Goal: Transaction & Acquisition: Obtain resource

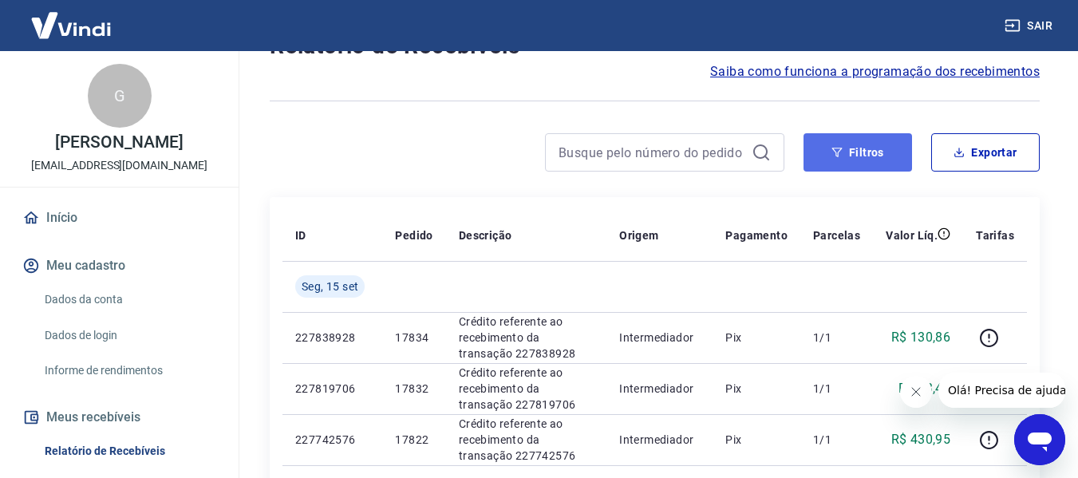
click at [854, 162] on button "Filtros" at bounding box center [857, 152] width 108 height 38
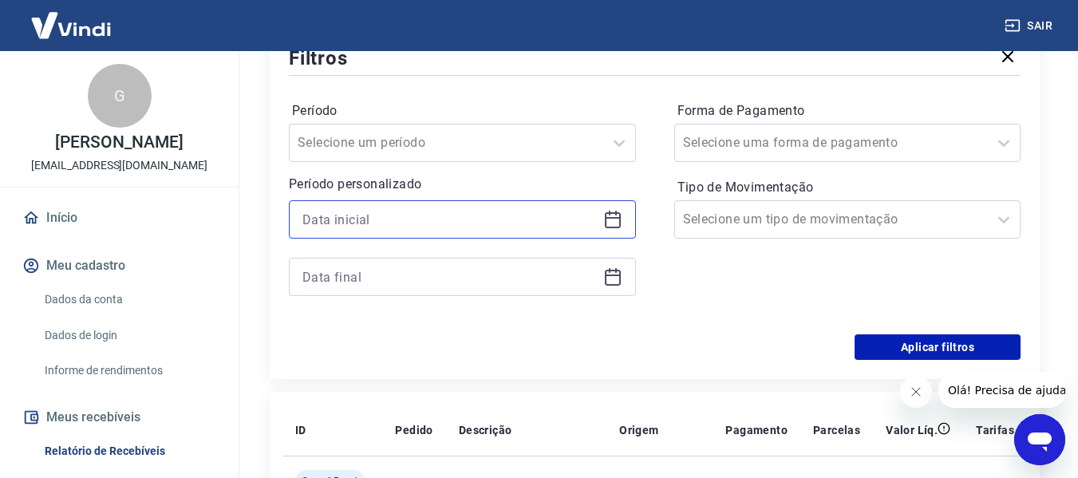
click at [426, 221] on input at bounding box center [449, 219] width 294 height 24
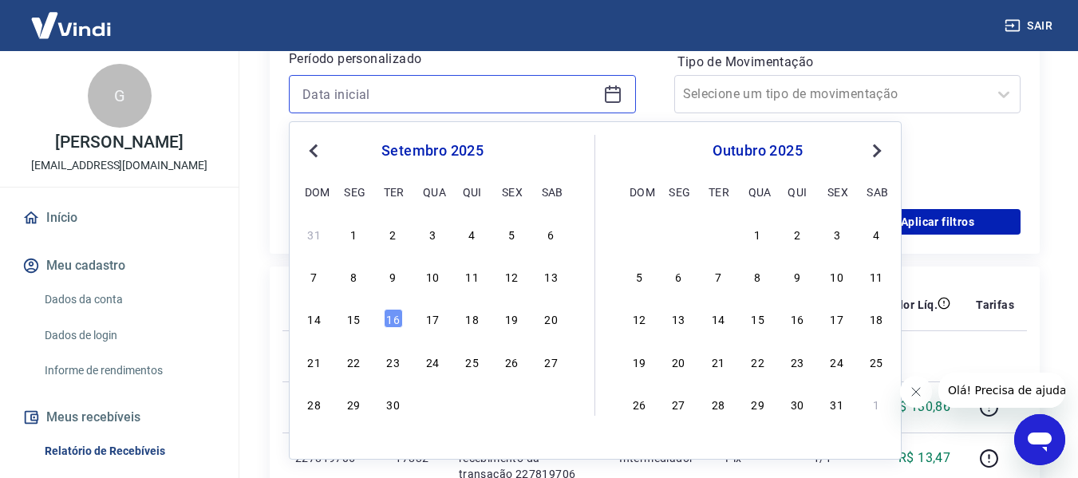
scroll to position [479, 0]
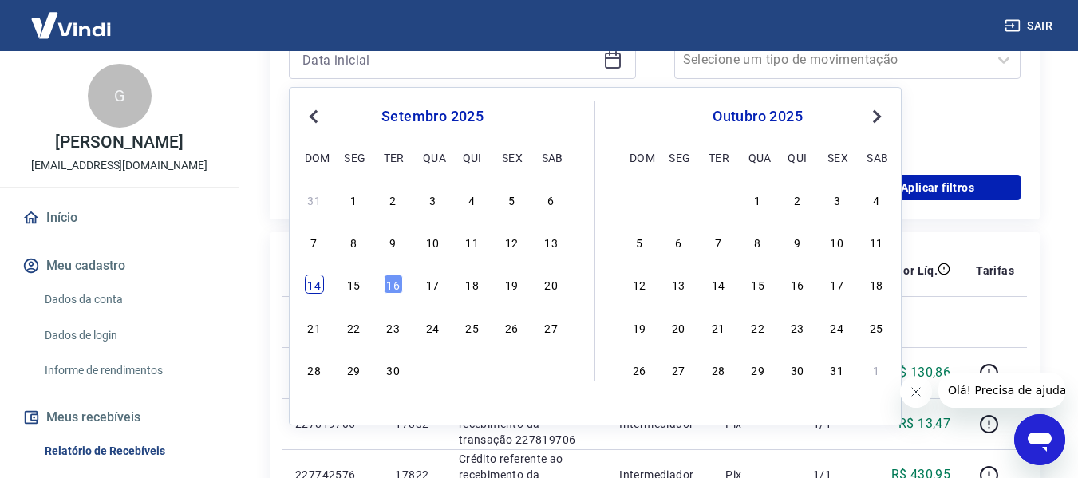
click at [313, 284] on div "14" at bounding box center [314, 283] width 19 height 19
type input "[DATE]"
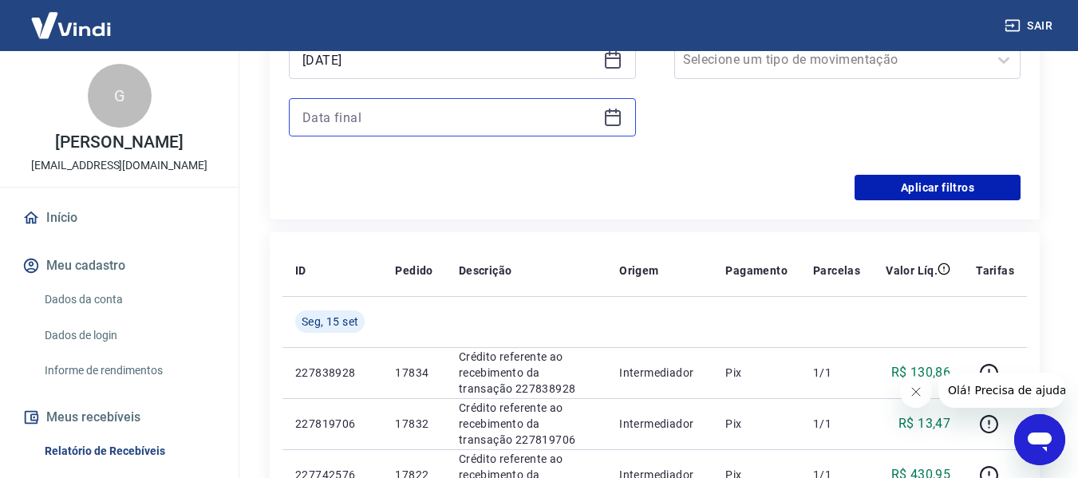
click at [350, 113] on input at bounding box center [449, 117] width 294 height 24
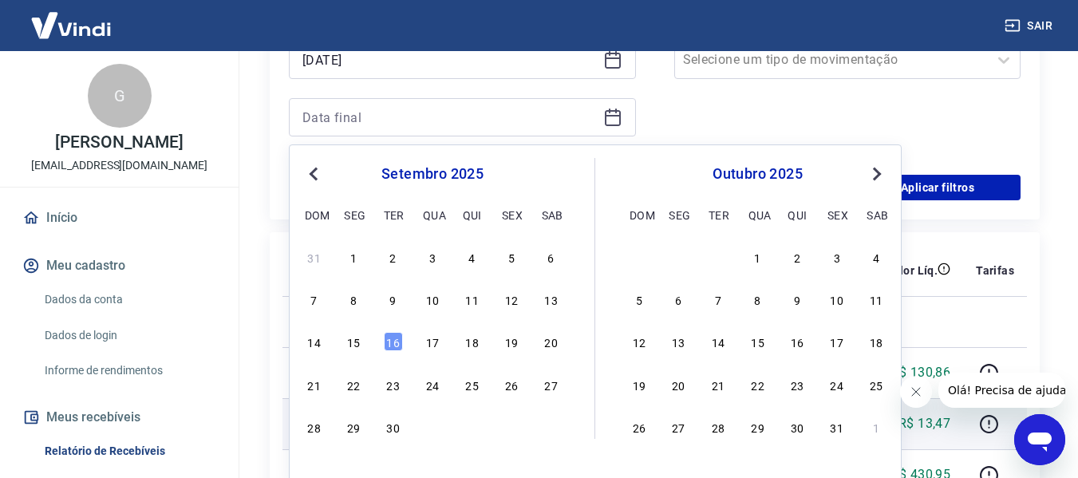
click at [351, 338] on div "15" at bounding box center [353, 341] width 19 height 19
type input "[DATE]"
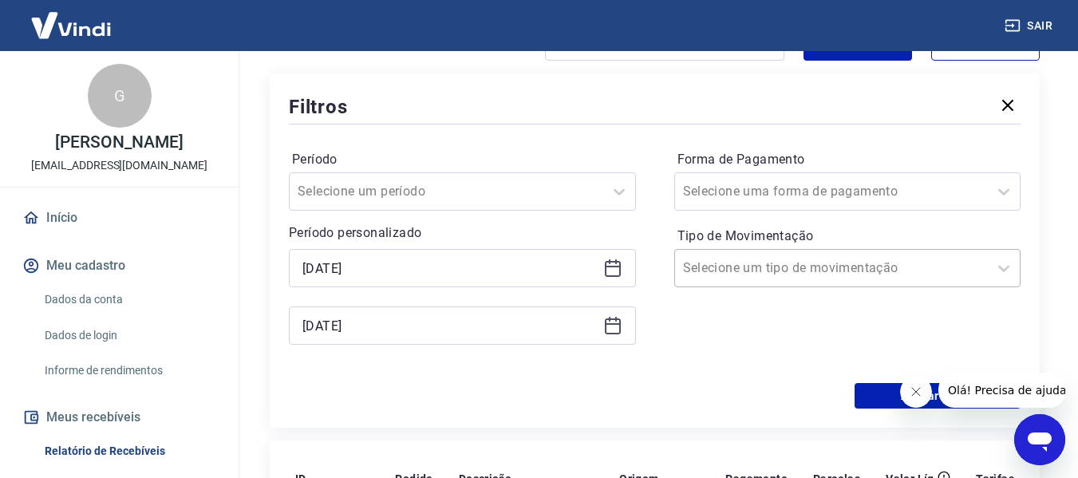
scroll to position [239, 0]
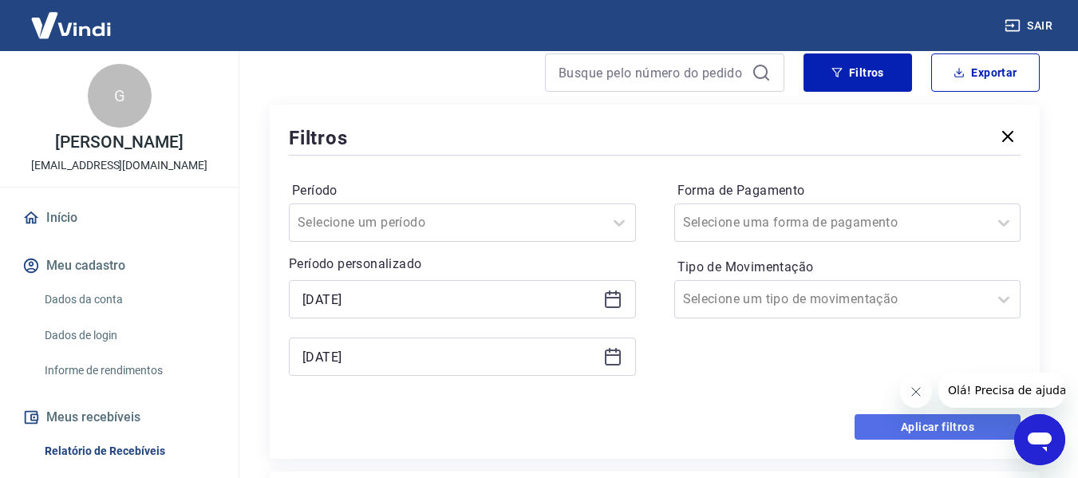
click at [909, 424] on button "Aplicar filtros" at bounding box center [937, 427] width 166 height 26
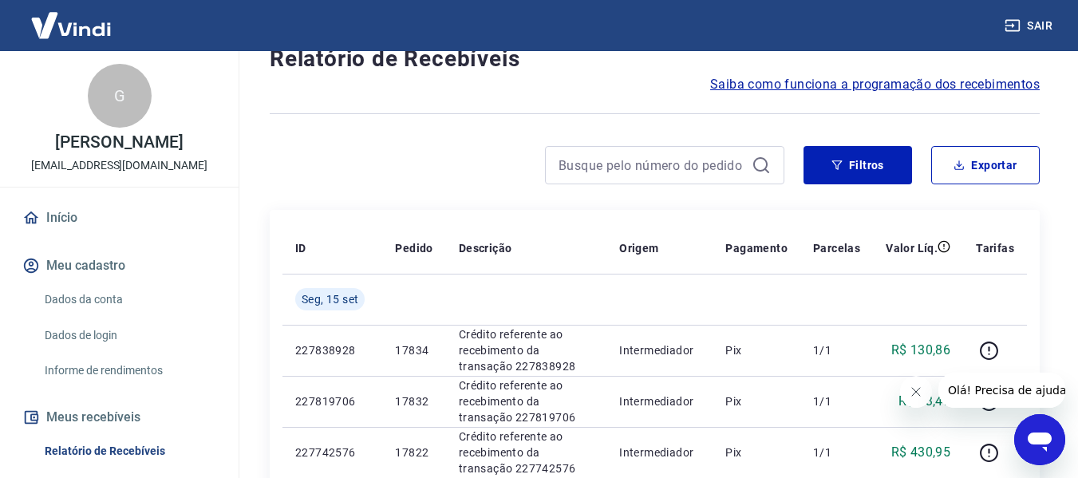
scroll to position [77, 0]
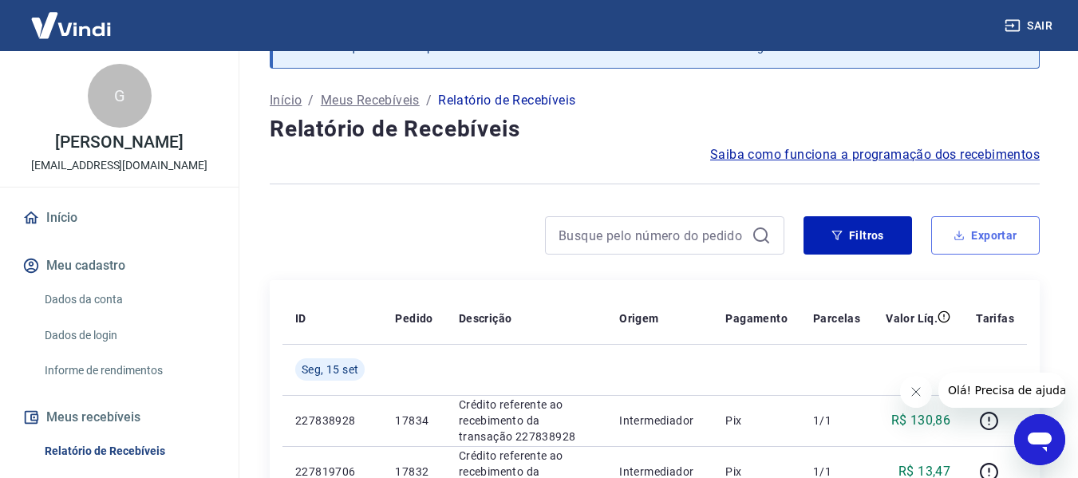
click at [979, 237] on button "Exportar" at bounding box center [985, 235] width 108 height 38
type input "[DATE]"
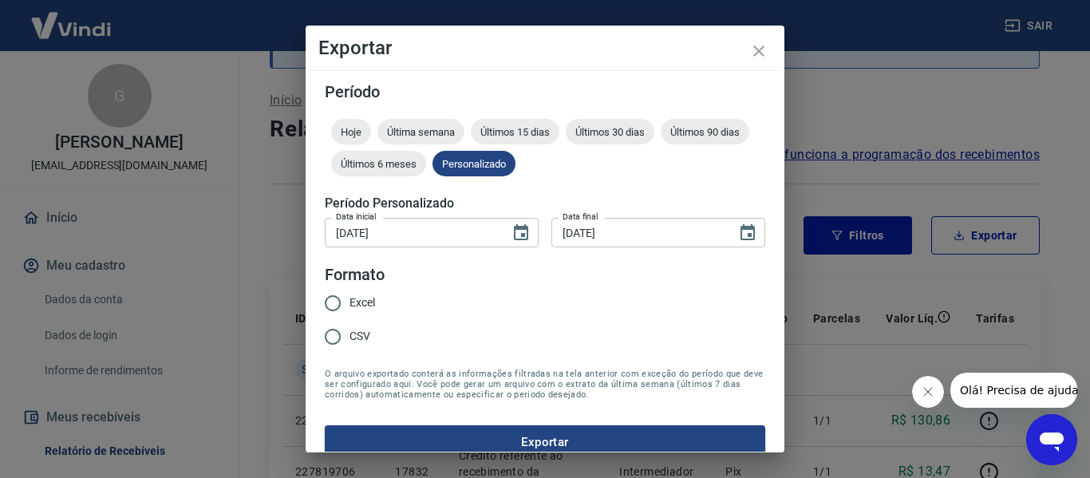
click at [364, 302] on span "Excel" at bounding box center [362, 302] width 26 height 17
click at [349, 302] on input "Excel" at bounding box center [332, 302] width 33 height 33
radio input "true"
click at [546, 450] on button "Exportar" at bounding box center [545, 441] width 440 height 33
